Goal: Information Seeking & Learning: Learn about a topic

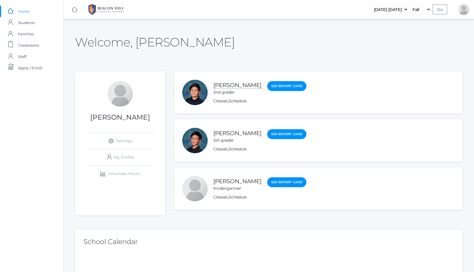
click at [228, 86] on link "[PERSON_NAME]" at bounding box center [237, 85] width 48 height 7
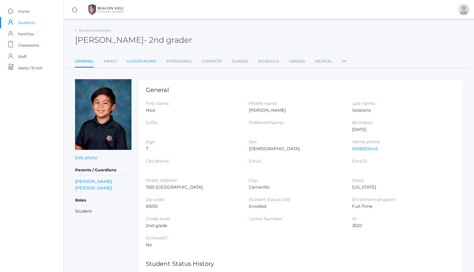
click at [143, 59] on link "Lesson Plans" at bounding box center [141, 61] width 29 height 11
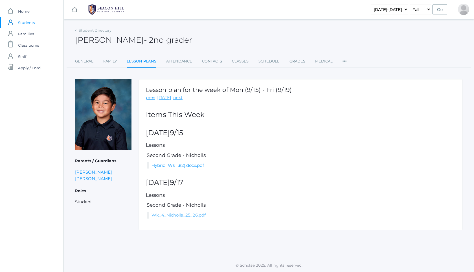
click at [195, 217] on link "Wk_4_Nicholls_25_26.pdf" at bounding box center [179, 214] width 54 height 5
click at [297, 62] on link "Grades" at bounding box center [298, 61] width 16 height 11
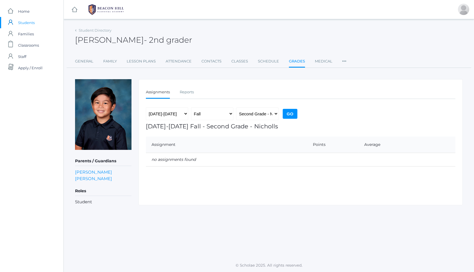
click at [105, 8] on img at bounding box center [106, 10] width 42 height 14
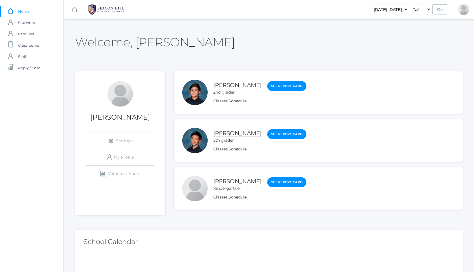
click at [237, 132] on link "[PERSON_NAME]" at bounding box center [237, 133] width 48 height 7
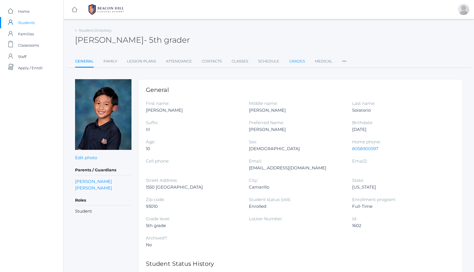
click at [302, 57] on link "Grades" at bounding box center [297, 61] width 16 height 11
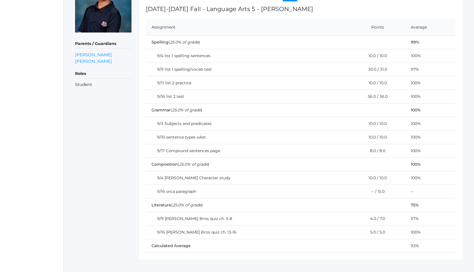
scroll to position [126, 0]
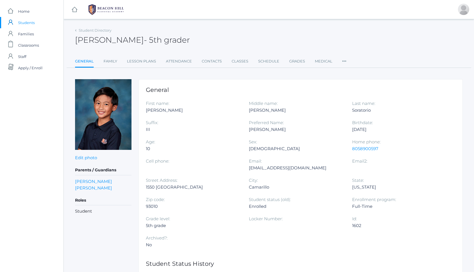
click at [115, 6] on img at bounding box center [106, 10] width 42 height 14
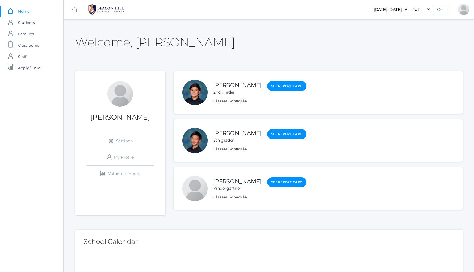
click at [238, 181] on link "[PERSON_NAME]" at bounding box center [237, 181] width 48 height 7
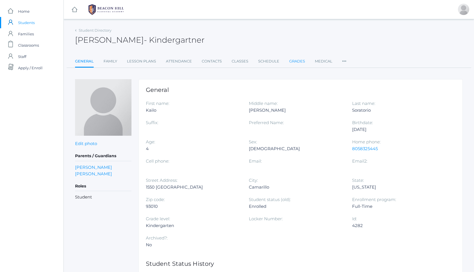
click at [300, 62] on link "Grades" at bounding box center [297, 61] width 16 height 11
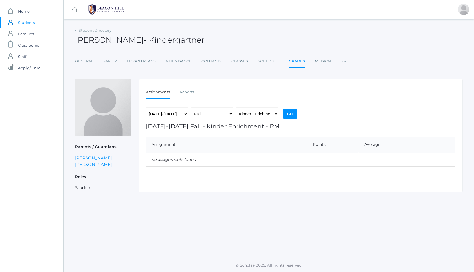
click at [123, 11] on img at bounding box center [106, 10] width 42 height 14
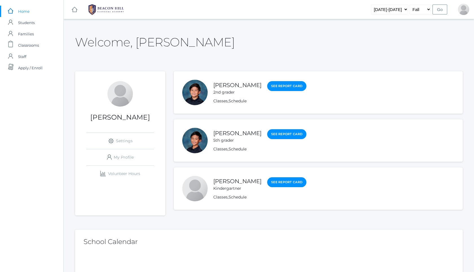
click at [225, 88] on div "Nico Soratorio 2nd grader" at bounding box center [237, 88] width 48 height 14
click at [238, 183] on link "[PERSON_NAME]" at bounding box center [237, 181] width 48 height 7
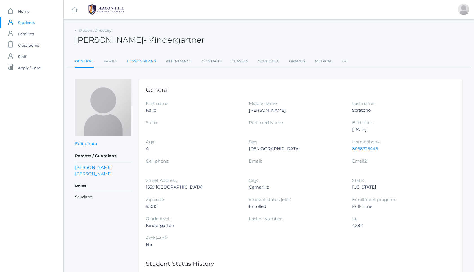
click at [145, 63] on link "Lesson Plans" at bounding box center [141, 61] width 29 height 11
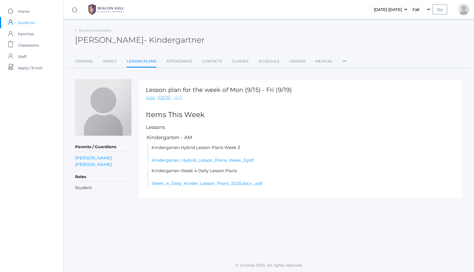
click at [175, 97] on link "next" at bounding box center [177, 97] width 9 height 6
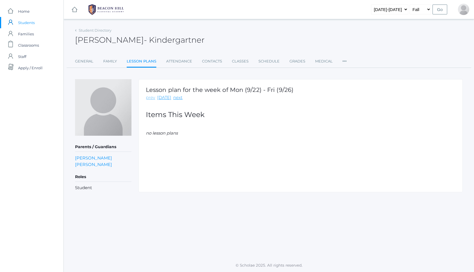
click at [151, 98] on link "prev" at bounding box center [150, 97] width 9 height 6
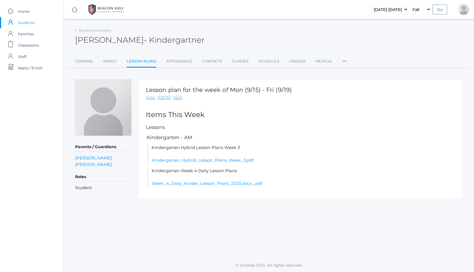
click at [112, 11] on img at bounding box center [106, 10] width 42 height 14
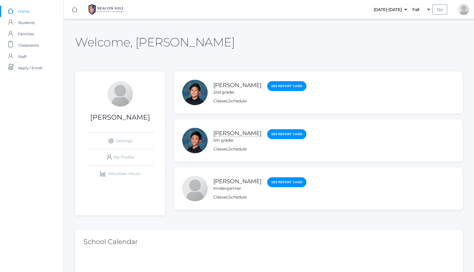
click at [243, 134] on link "[PERSON_NAME]" at bounding box center [237, 133] width 48 height 7
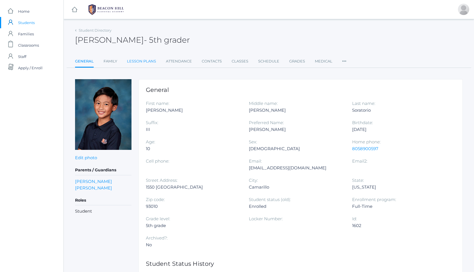
click at [148, 59] on link "Lesson Plans" at bounding box center [141, 61] width 29 height 11
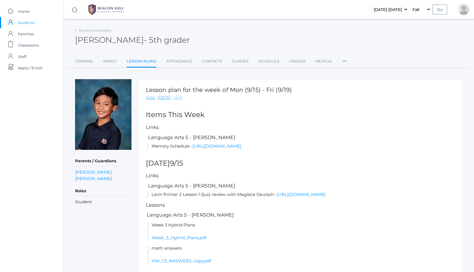
click at [178, 97] on link "next" at bounding box center [177, 97] width 9 height 6
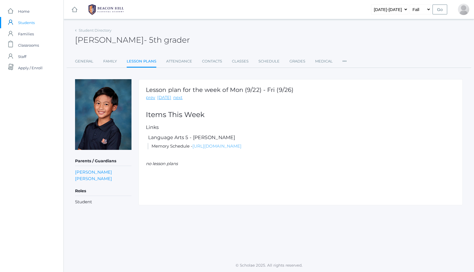
click at [239, 148] on link "[URL][DOMAIN_NAME]" at bounding box center [217, 145] width 49 height 5
click at [154, 98] on link "prev" at bounding box center [150, 97] width 9 height 6
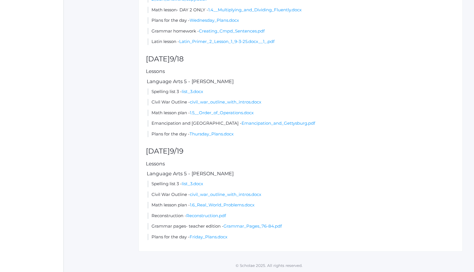
scroll to position [467, 0]
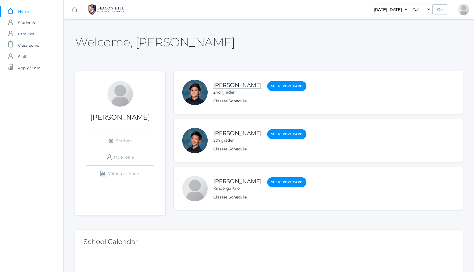
click at [241, 86] on link "[PERSON_NAME]" at bounding box center [237, 85] width 48 height 7
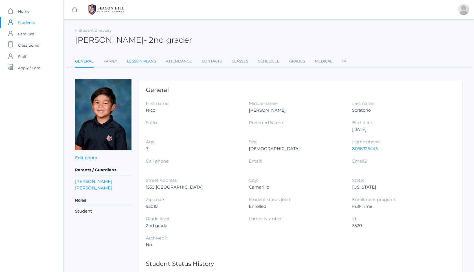
click at [140, 60] on link "Lesson Plans" at bounding box center [141, 61] width 29 height 11
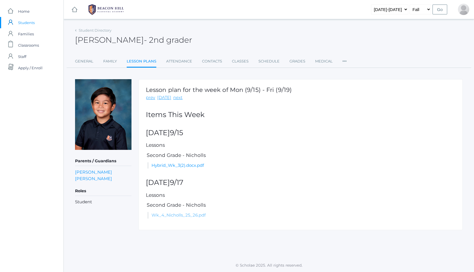
click at [177, 216] on link "Wk_4_Nicholls_25_26.pdf" at bounding box center [179, 214] width 54 height 5
click at [100, 14] on img at bounding box center [106, 10] width 42 height 14
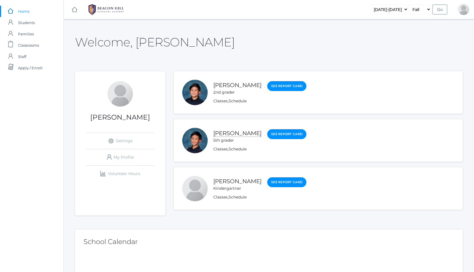
click at [229, 135] on link "[PERSON_NAME]" at bounding box center [237, 133] width 48 height 7
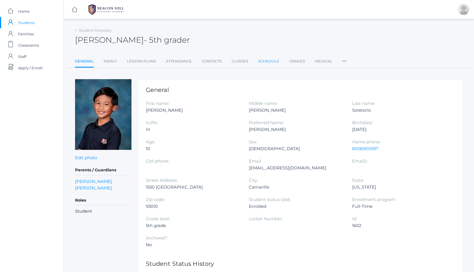
click at [266, 64] on link "Schedule" at bounding box center [268, 61] width 21 height 11
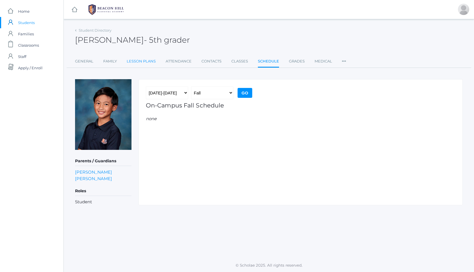
click at [145, 63] on link "Lesson Plans" at bounding box center [141, 61] width 29 height 11
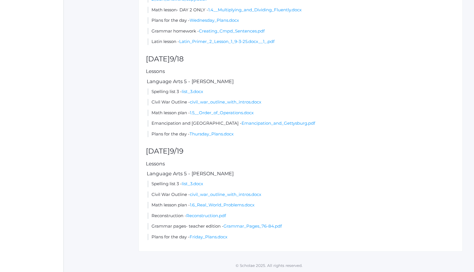
scroll to position [467, 0]
click at [220, 113] on link "1.5__Order_of_Operations.docx" at bounding box center [222, 112] width 64 height 5
click at [213, 205] on link "1.6_Real_World_Problems.docx" at bounding box center [222, 204] width 65 height 5
